Goal: Browse casually

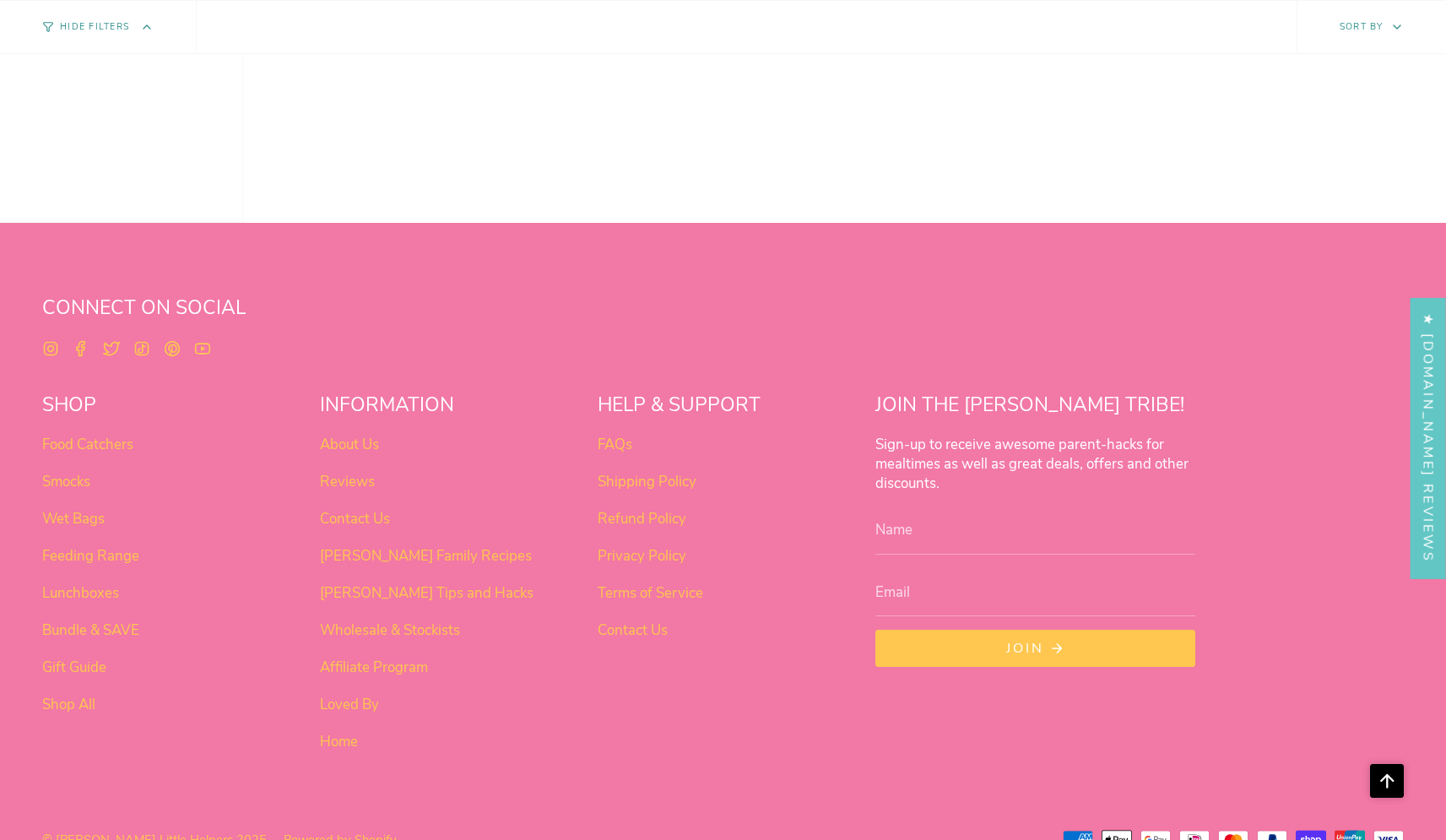
scroll to position [1060, 0]
